Goal: Task Accomplishment & Management: Complete application form

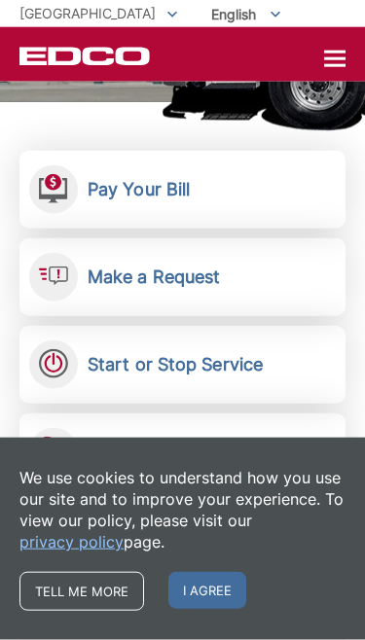
scroll to position [315, 0]
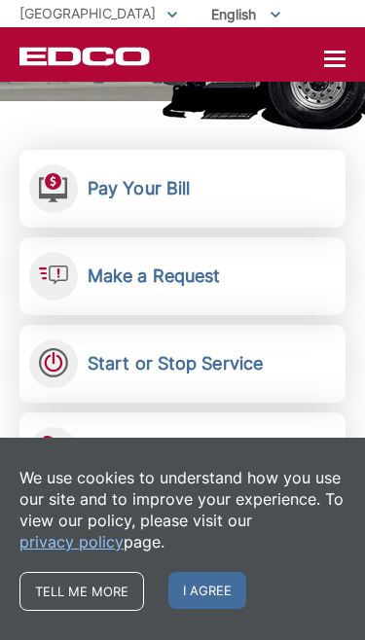
click at [215, 609] on span "I agree" at bounding box center [207, 590] width 78 height 37
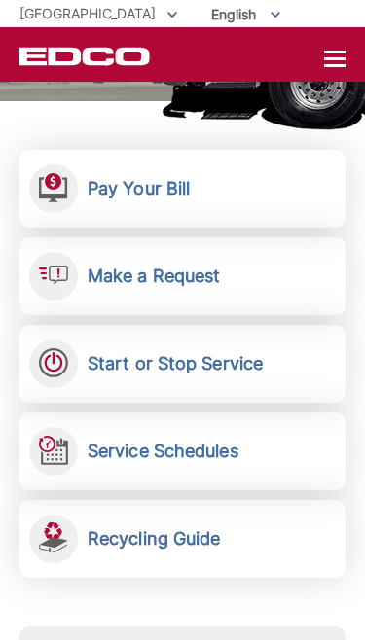
click at [134, 373] on h2 "Start or Stop Service" at bounding box center [175, 363] width 175 height 21
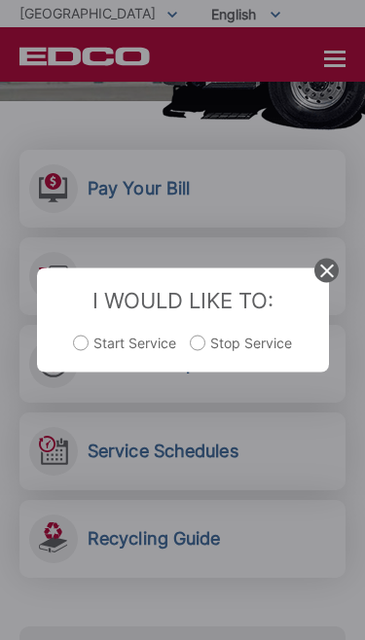
click at [326, 278] on icon at bounding box center [327, 271] width 14 height 14
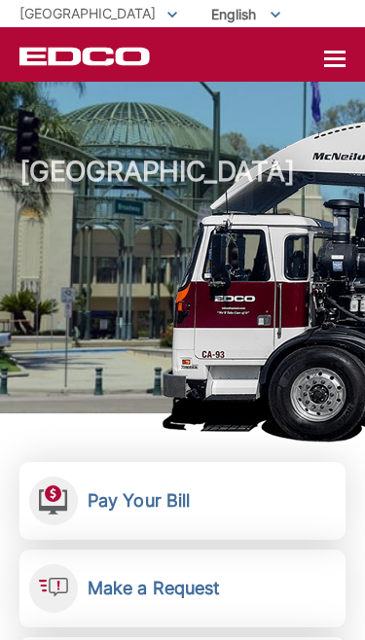
scroll to position [0, 0]
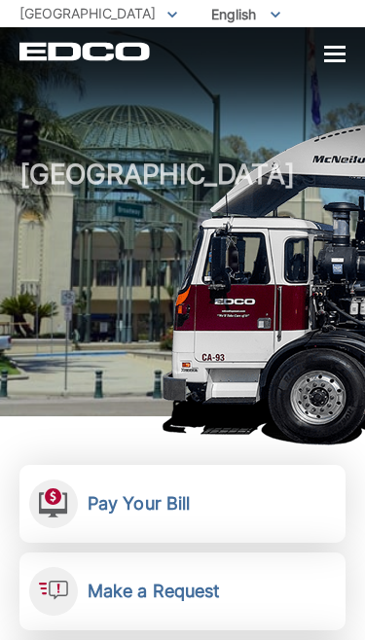
click at [330, 55] on div at bounding box center [334, 54] width 21 height 3
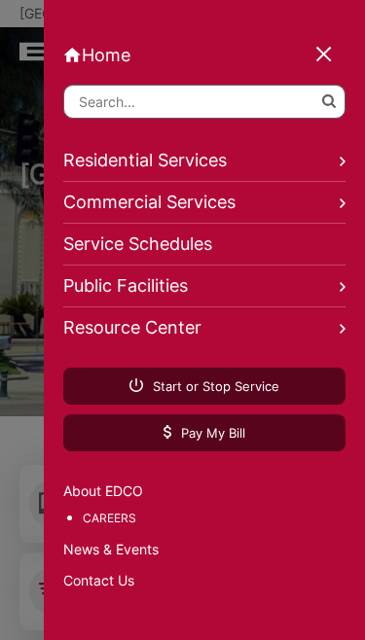
click at [92, 156] on link "Residential Services" at bounding box center [204, 161] width 282 height 42
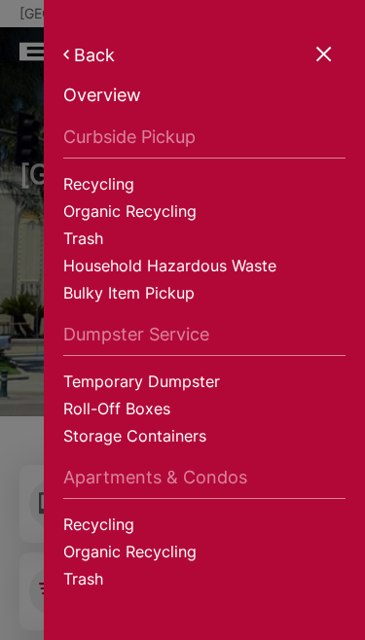
click at [85, 237] on link "Trash" at bounding box center [204, 241] width 282 height 27
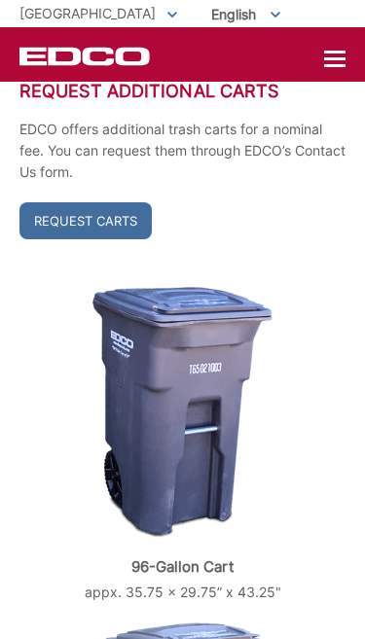
scroll to position [673, 0]
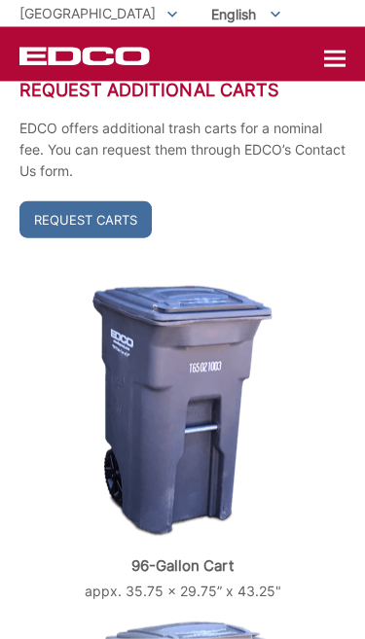
click at [64, 214] on link "Request Carts" at bounding box center [85, 219] width 132 height 37
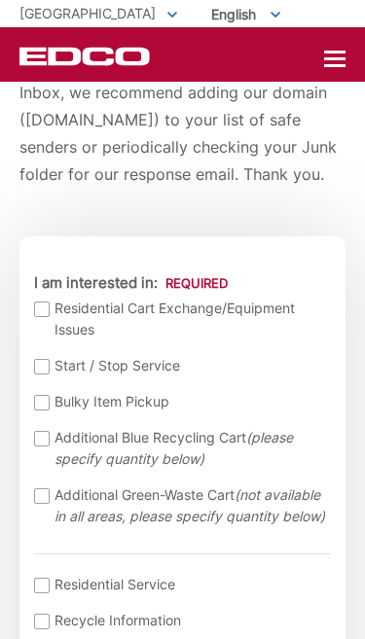
scroll to position [543, 0]
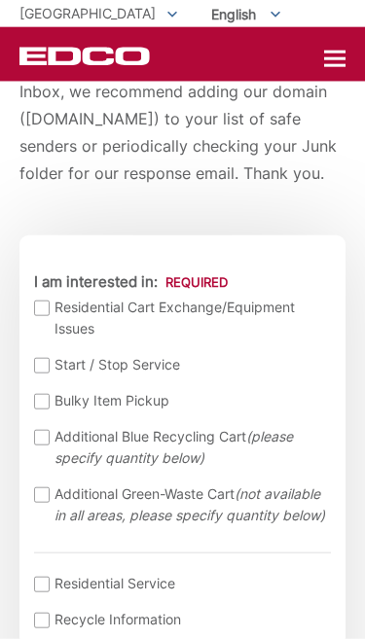
click at [44, 363] on div at bounding box center [42, 366] width 16 height 16
click at [0, 0] on input "Start / Stop Service" at bounding box center [0, 0] width 0 height 0
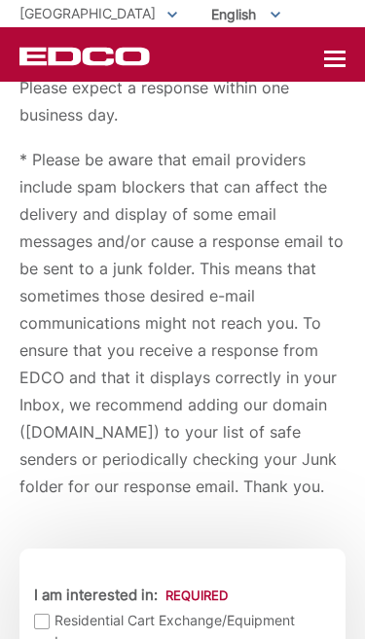
scroll to position [0, 0]
